Goal: Task Accomplishment & Management: Complete application form

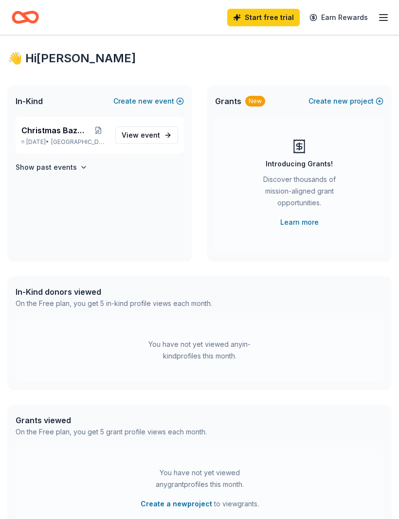
scroll to position [15, 0]
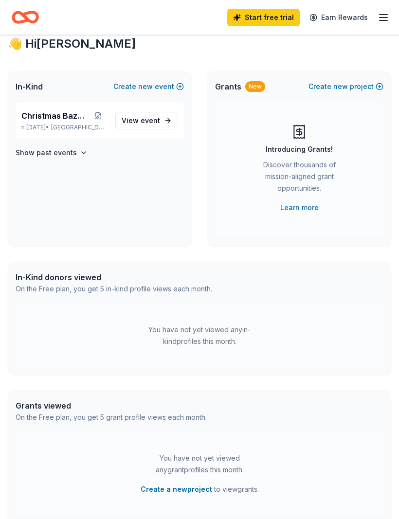
click at [37, 276] on div "In-Kind donors viewed" at bounding box center [114, 277] width 196 height 12
click at [385, 12] on icon "button" at bounding box center [383, 18] width 12 height 12
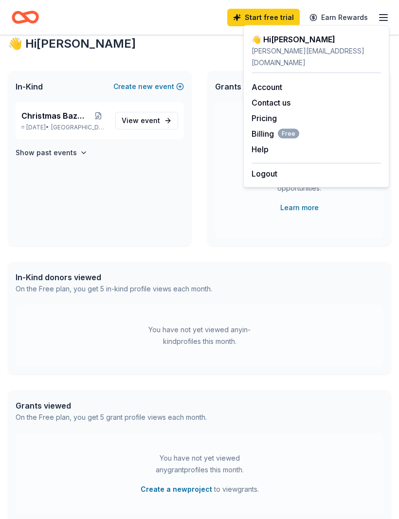
click at [385, 12] on icon "button" at bounding box center [383, 18] width 12 height 12
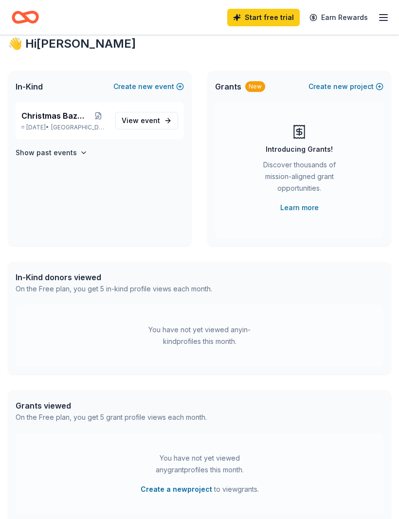
click at [53, 278] on div "In-Kind donors viewed" at bounding box center [114, 277] width 196 height 12
click at [21, 272] on div "In-Kind donors viewed" at bounding box center [114, 277] width 196 height 12
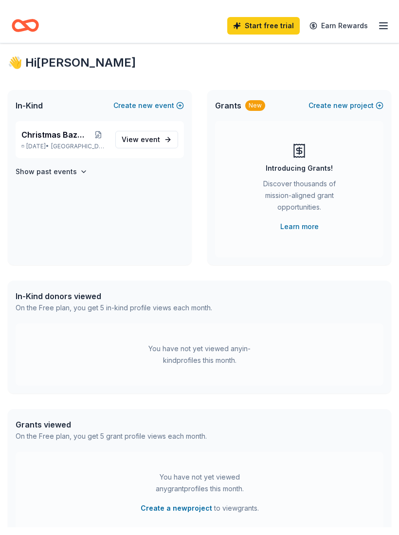
scroll to position [0, 0]
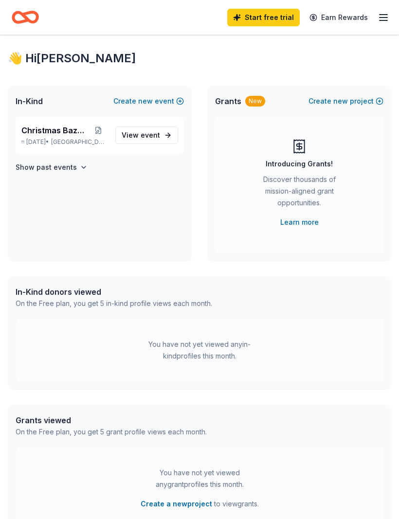
click at [28, 57] on div "👋 Hi Wendy" at bounding box center [199, 59] width 383 height 16
click at [31, 64] on div "👋 Hi Wendy" at bounding box center [199, 59] width 383 height 16
click at [30, 64] on div "👋 Hi Wendy" at bounding box center [199, 59] width 383 height 16
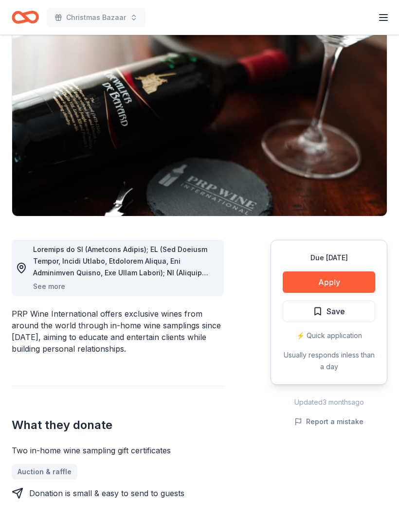
scroll to position [79, 0]
click at [47, 288] on button "See more" at bounding box center [49, 286] width 32 height 12
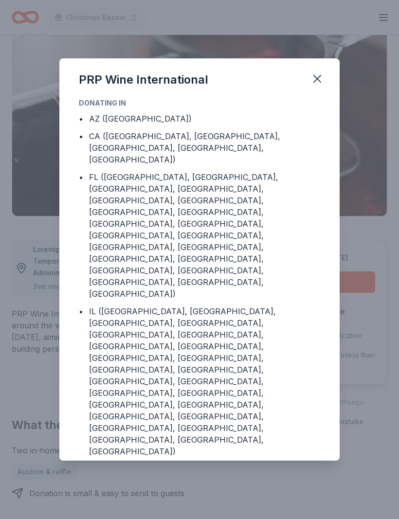
click at [319, 84] on icon "button" at bounding box center [317, 79] width 14 height 14
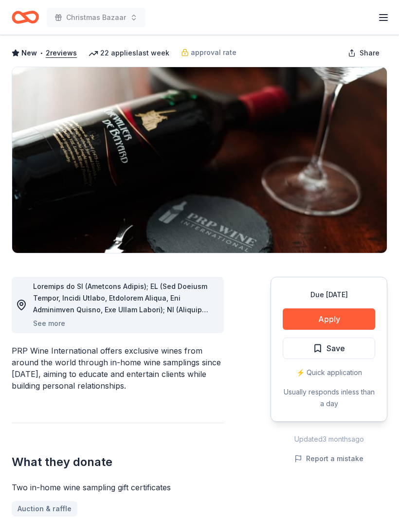
scroll to position [0, 0]
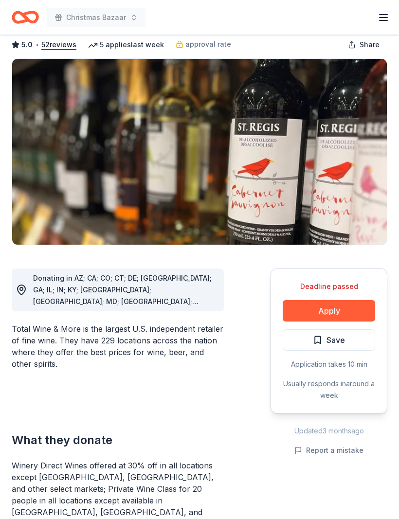
scroll to position [50, 0]
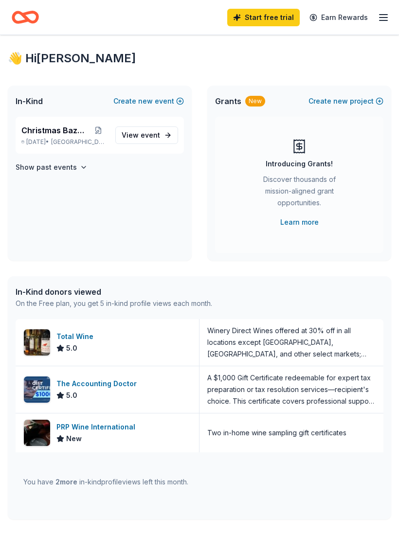
click at [24, 134] on span "Christmas Bazaar" at bounding box center [54, 130] width 67 height 12
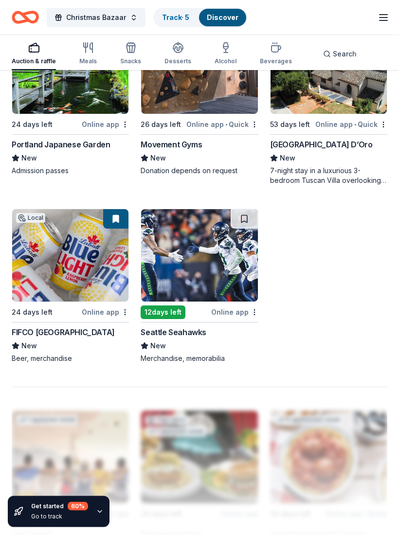
scroll to position [1077, 0]
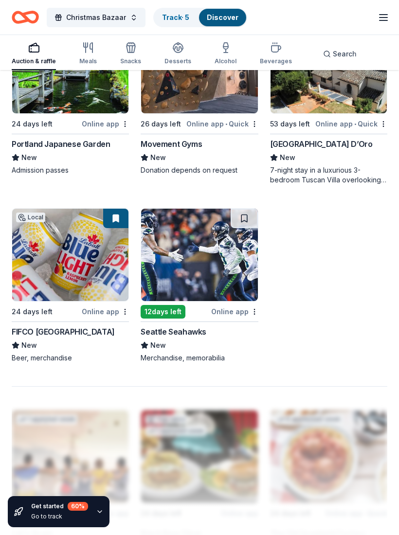
click at [167, 312] on div "12 days left" at bounding box center [162, 312] width 45 height 14
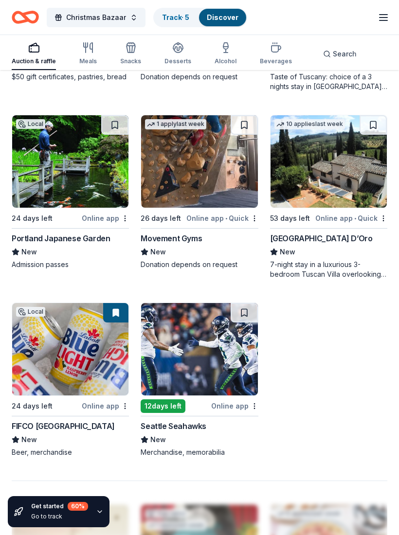
scroll to position [982, 0]
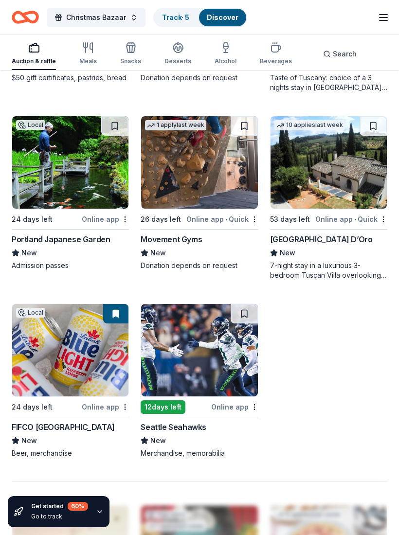
click at [285, 236] on div "Villa Sogni D’Oro" at bounding box center [321, 239] width 103 height 12
click at [54, 240] on div "Portland Japanese Garden" at bounding box center [61, 239] width 98 height 12
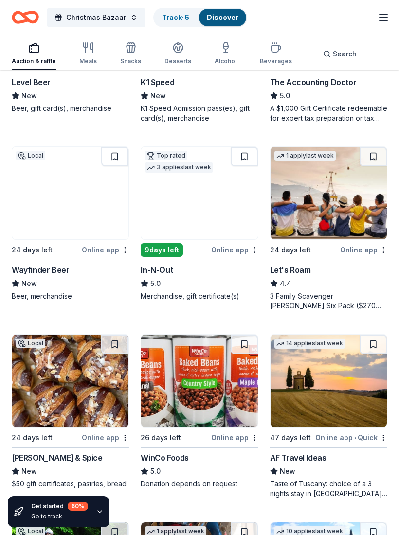
scroll to position [574, 0]
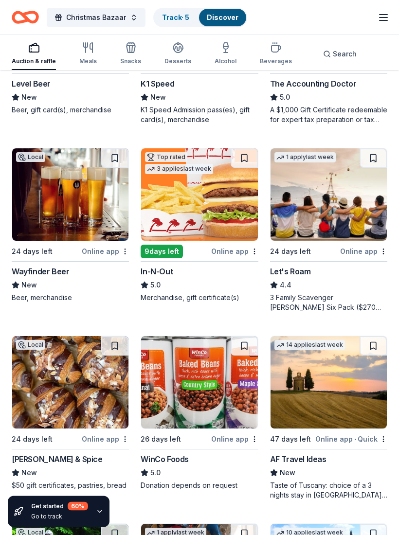
click at [285, 270] on div "Let's Roam" at bounding box center [290, 272] width 41 height 12
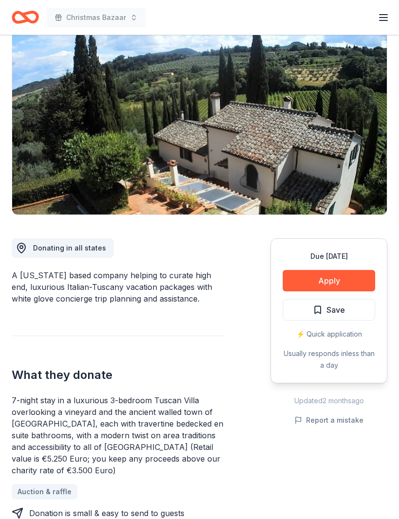
scroll to position [76, 0]
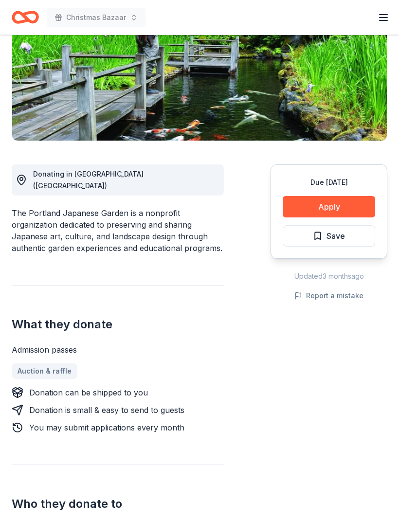
scroll to position [154, 0]
click at [305, 204] on button "Apply" at bounding box center [328, 206] width 92 height 21
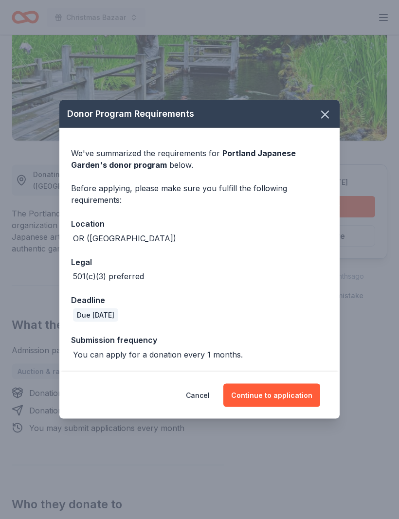
scroll to position [155, 0]
click at [254, 395] on button "Continue to application" at bounding box center [271, 394] width 97 height 23
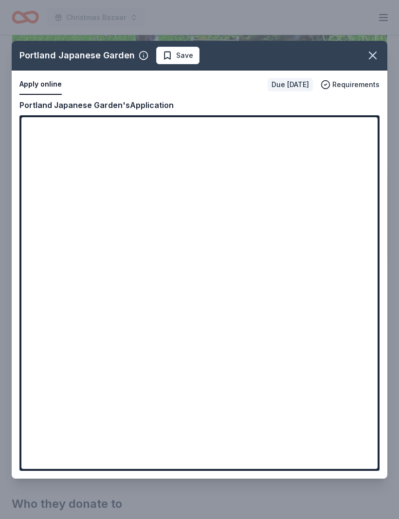
click at [171, 57] on div "Portland Japanese Garden Save Apply online Due in 24 days Requirements Copy and…" at bounding box center [199, 259] width 375 height 437
click at [87, 396] on div "Portland Japanese Garden Save Apply online Due in 24 days Requirements Copy and…" at bounding box center [199, 259] width 375 height 437
click at [70, 372] on div "Portland Japanese Garden Save Apply online Due in 24 days Requirements Copy and…" at bounding box center [199, 259] width 375 height 437
click at [73, 372] on div "Portland Japanese Garden Save Apply online Due in 24 days Requirements Copy and…" at bounding box center [199, 259] width 375 height 437
click at [104, 389] on div "Portland Japanese Garden Save Apply online Due in 24 days Requirements Copy and…" at bounding box center [199, 259] width 375 height 437
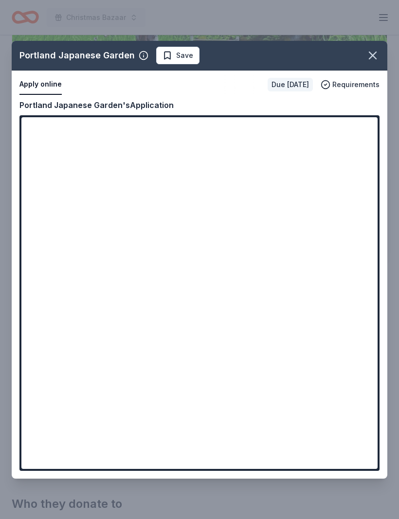
click at [102, 387] on div "Portland Japanese Garden Save Apply online Due in 24 days Requirements Copy and…" at bounding box center [199, 259] width 375 height 437
click at [341, 92] on div "Portland Japanese Garden Save Apply online Due in 24 days Requirements Copy and…" at bounding box center [199, 259] width 375 height 437
click at [47, 194] on div "Portland Japanese Garden Save Apply online Due in 24 days Requirements Copy and…" at bounding box center [199, 259] width 375 height 437
click at [294, 320] on div "Portland Japanese Garden Save Apply online Due in 24 days Requirements Copy and…" at bounding box center [199, 259] width 375 height 437
click at [279, 288] on div "Portland Japanese Garden Save Apply online Due in 24 days Requirements Copy and…" at bounding box center [199, 259] width 375 height 437
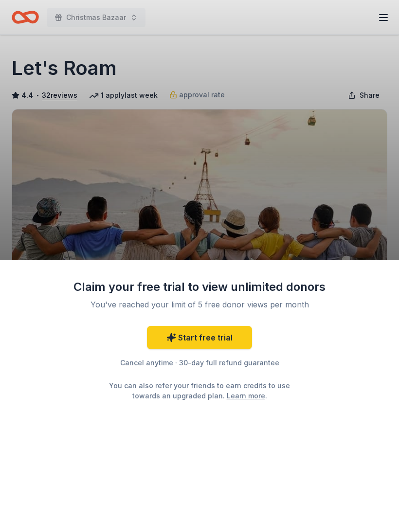
click at [17, 365] on div "Claim your free trial to view unlimited donors You've reached your limit of 5 f…" at bounding box center [199, 390] width 399 height 260
